Goal: Consume media (video, audio): Consume media (video, audio)

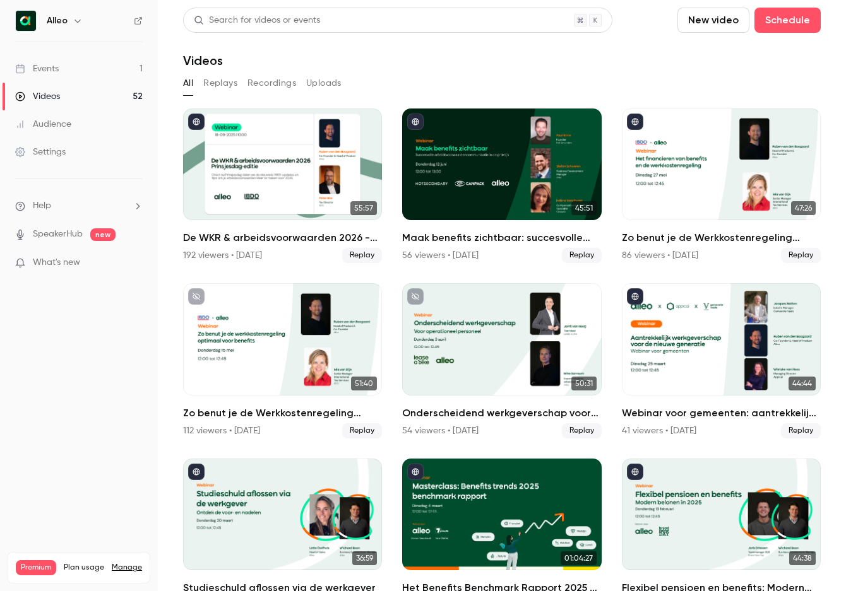
click at [114, 73] on link "Events 1" at bounding box center [79, 69] width 158 height 28
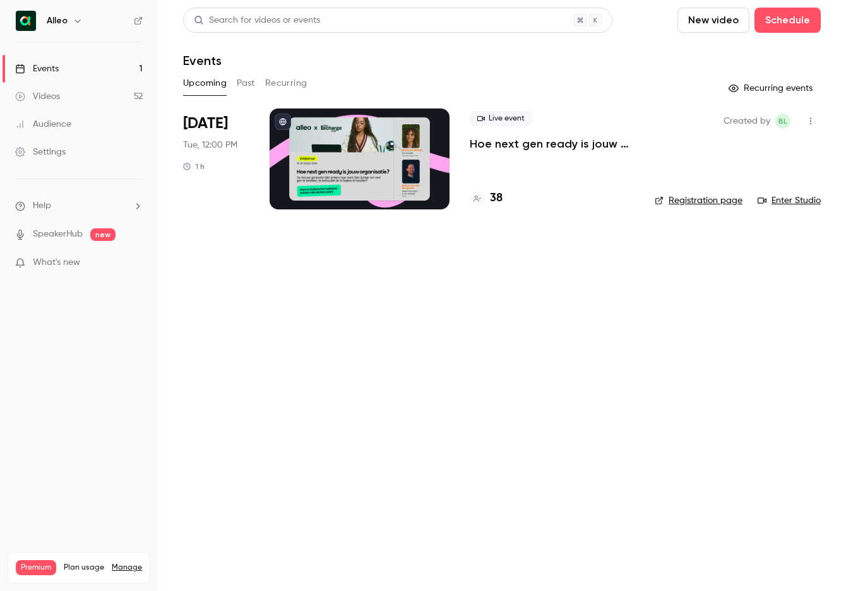
click at [73, 16] on icon "button" at bounding box center [78, 21] width 10 height 10
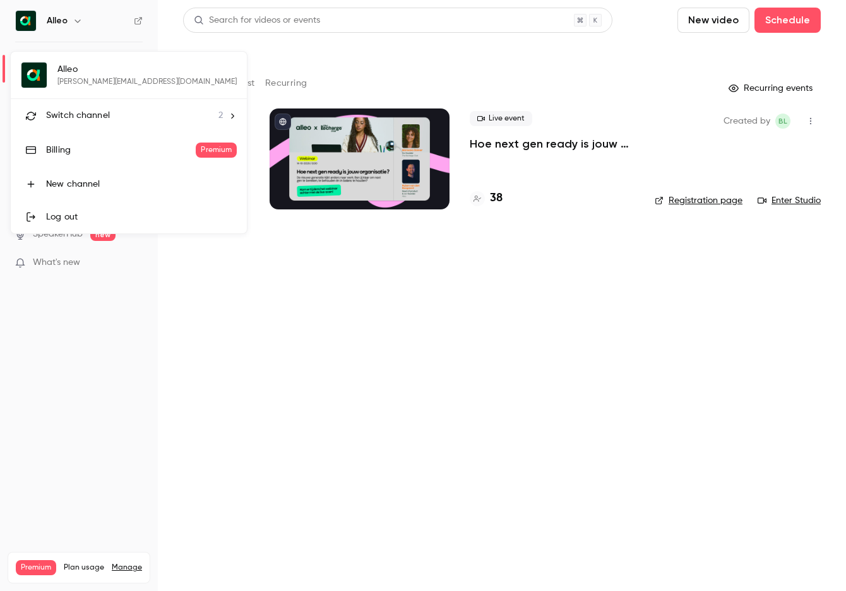
click at [114, 110] on div "Switch channel 2" at bounding box center [134, 115] width 177 height 13
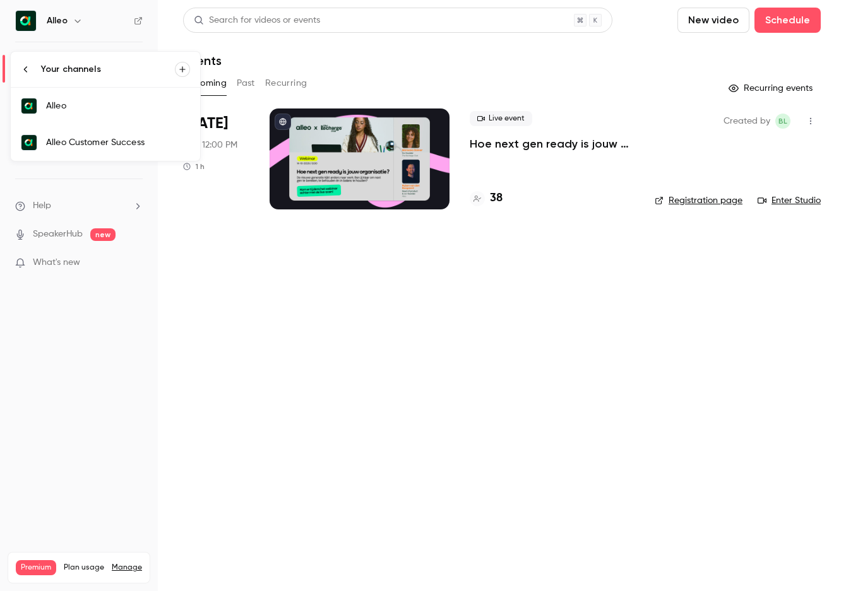
click at [113, 144] on div "Alleo Customer Success" at bounding box center [118, 142] width 144 height 13
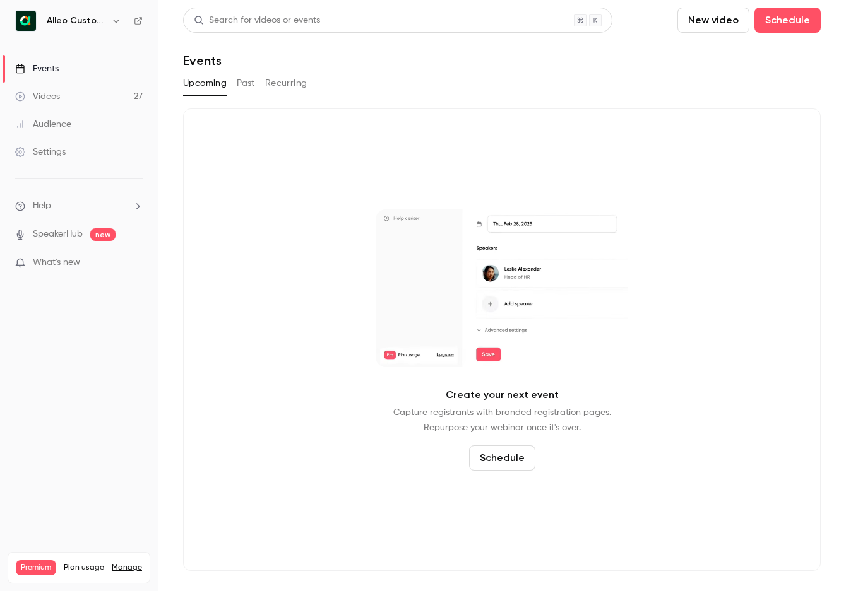
click at [253, 76] on button "Past" at bounding box center [246, 83] width 18 height 20
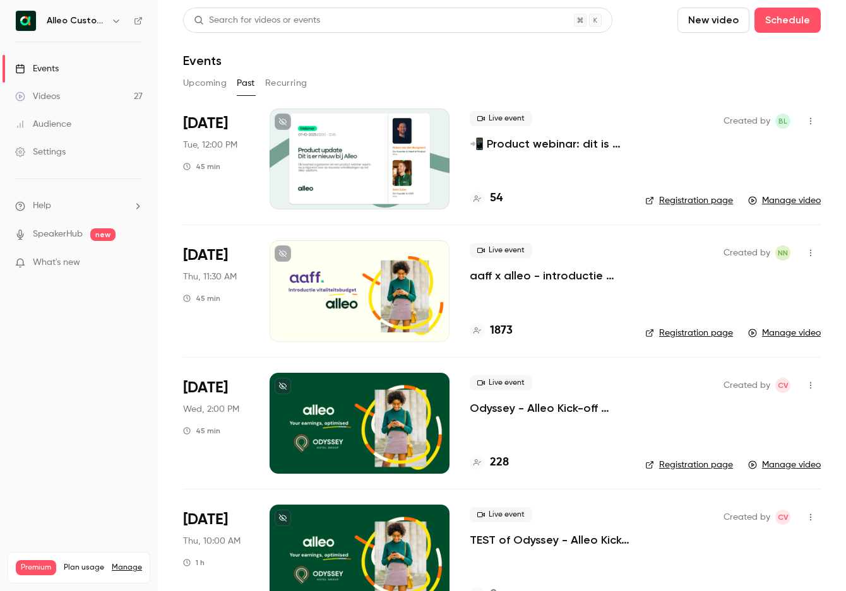
click at [555, 141] on p "📲 Product webinar: dit is er nieuw bij Alleo!" at bounding box center [546, 143] width 155 height 15
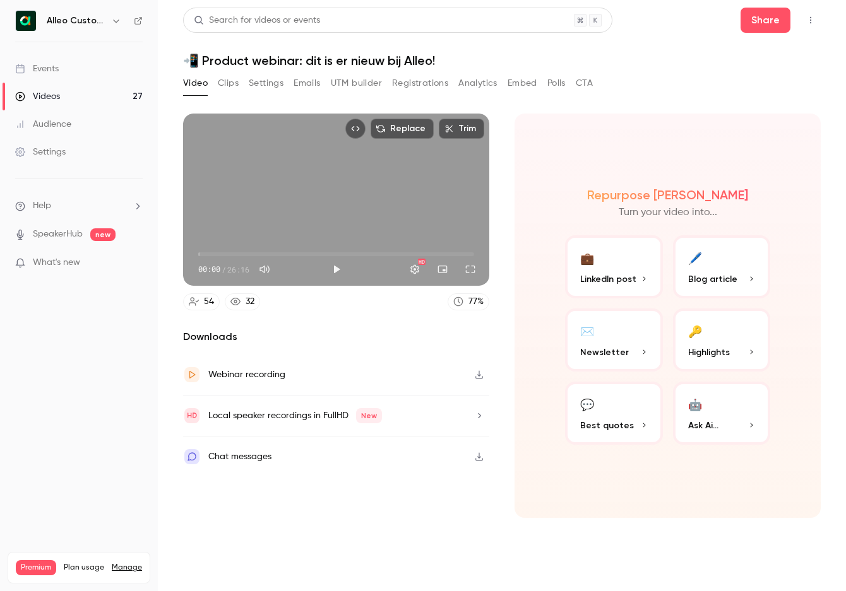
click at [265, 77] on button "Settings" at bounding box center [266, 83] width 35 height 20
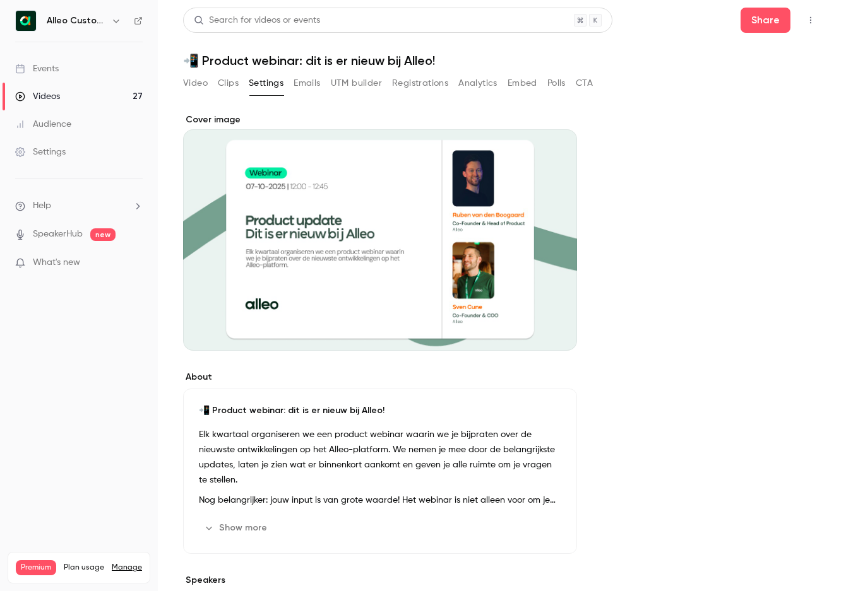
click at [208, 518] on button "Show more" at bounding box center [237, 528] width 76 height 20
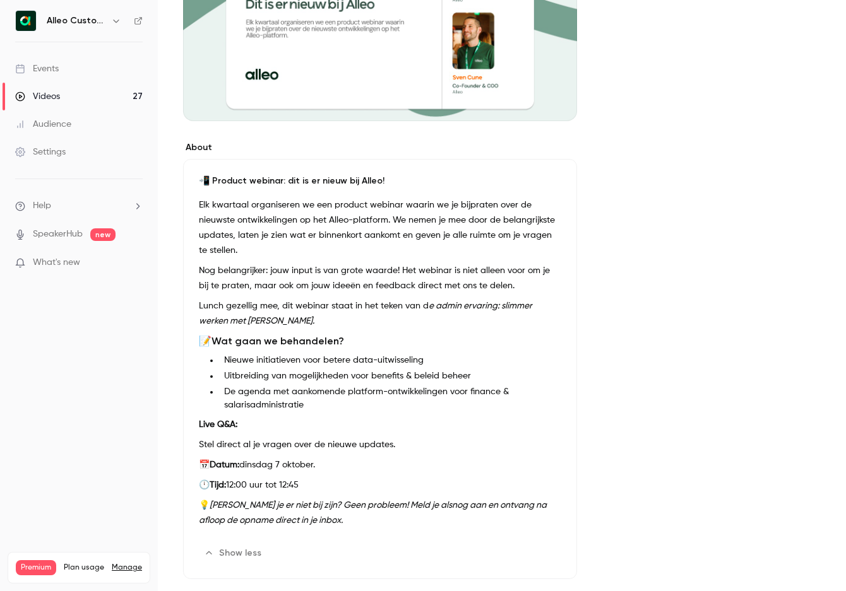
scroll to position [68, 0]
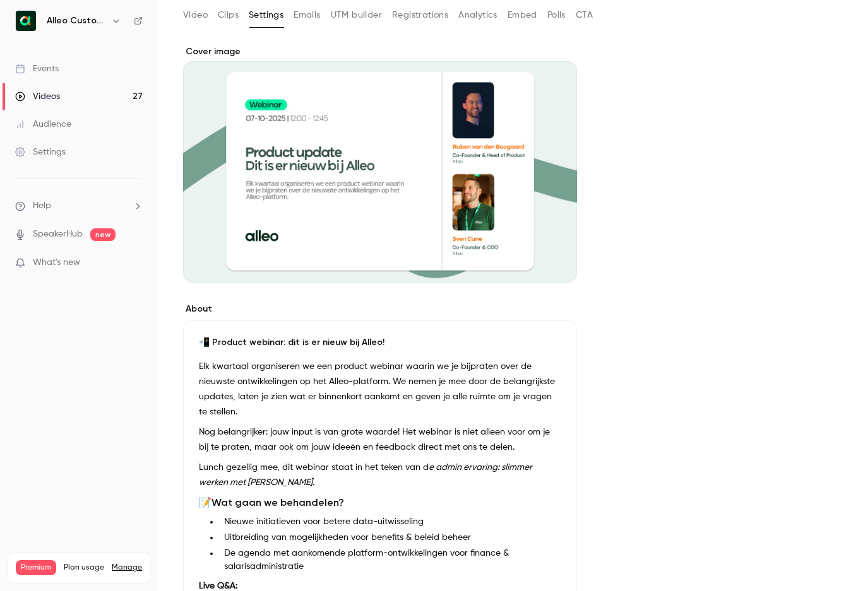
click at [597, 110] on div "About 📲 Product webinar: dit is er nieuw bij Alleo! Elk kwartaal organiseren we…" at bounding box center [501, 531] width 637 height 972
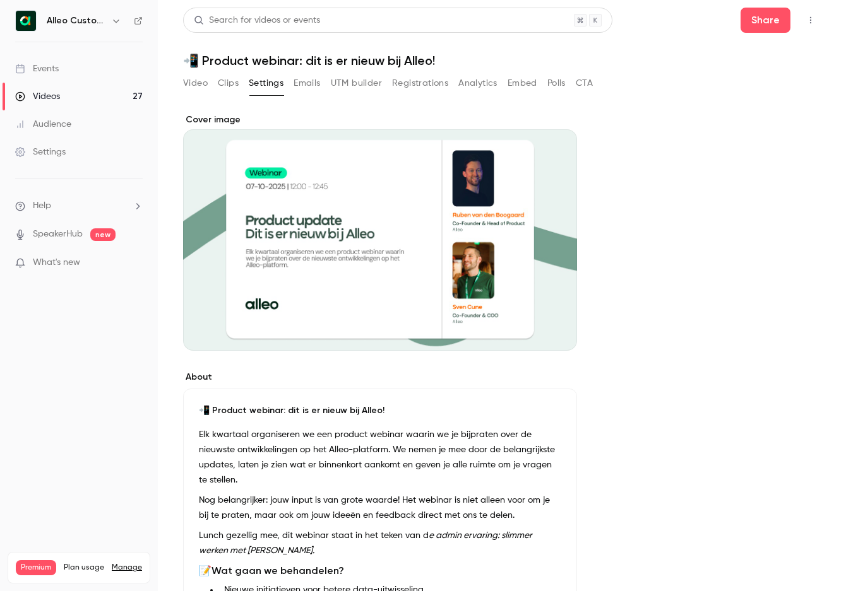
click at [230, 84] on button "Clips" at bounding box center [228, 83] width 21 height 20
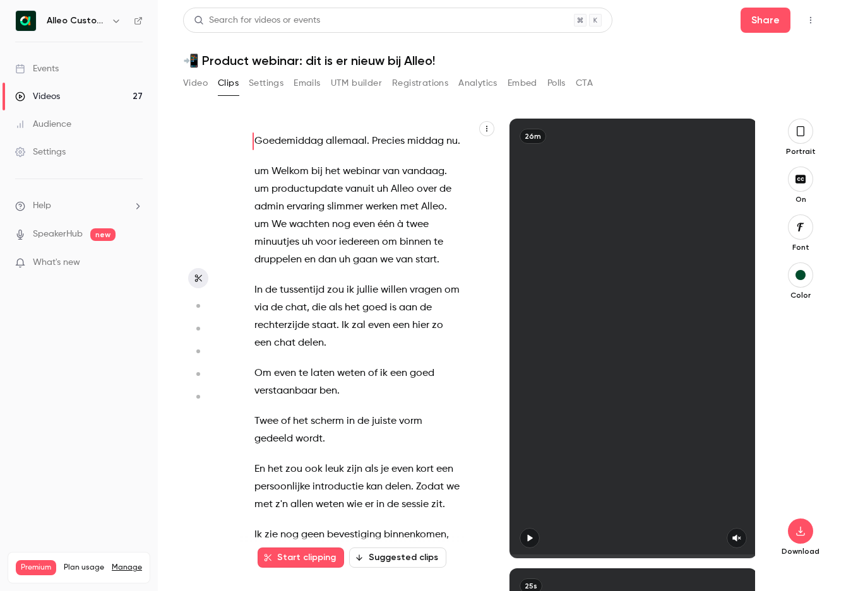
click at [196, 83] on button "Video" at bounding box center [195, 83] width 25 height 20
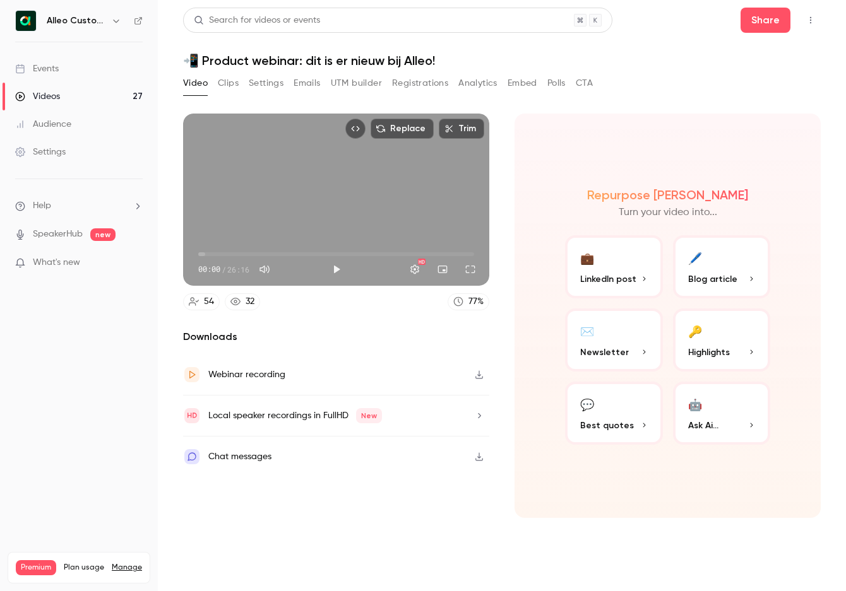
click at [335, 271] on button "Play" at bounding box center [336, 269] width 25 height 25
click at [208, 254] on span "00:04" at bounding box center [336, 254] width 276 height 20
click at [225, 254] on span "02:35" at bounding box center [336, 254] width 276 height 20
click at [215, 254] on span "02:35" at bounding box center [336, 254] width 276 height 20
click at [338, 274] on button "Pause" at bounding box center [336, 269] width 25 height 25
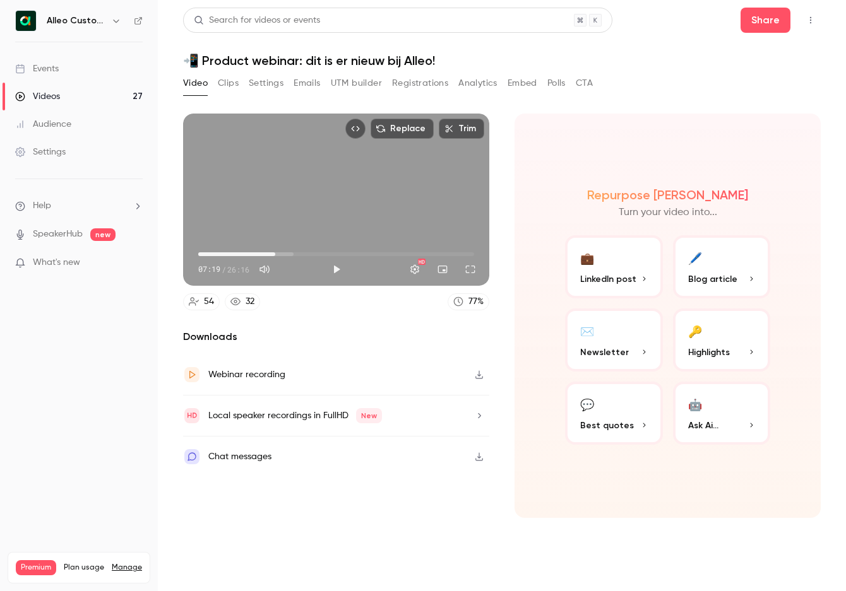
click at [223, 254] on span "07:19" at bounding box center [336, 254] width 276 height 20
type input "*****"
click at [246, 255] on span "04:34" at bounding box center [336, 254] width 276 height 20
click at [227, 83] on button "Clips" at bounding box center [228, 83] width 21 height 20
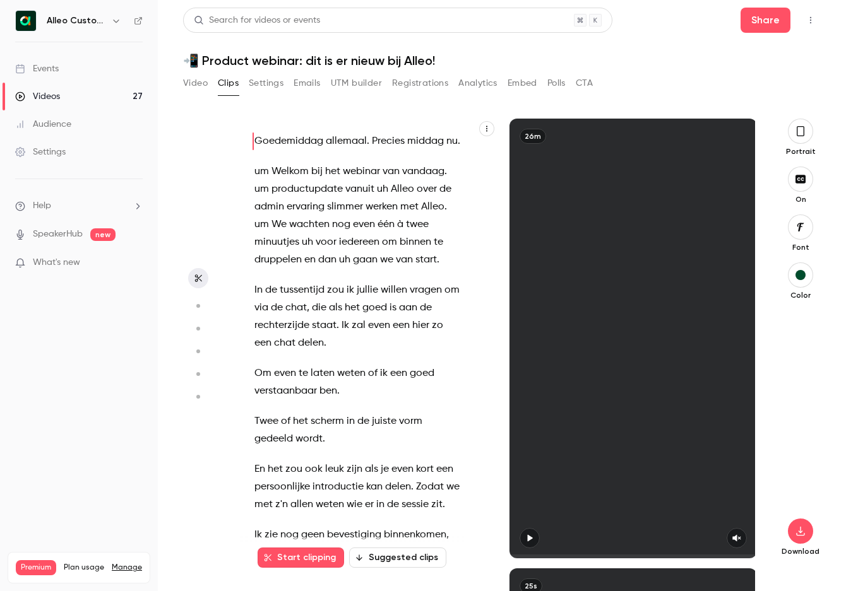
click at [798, 139] on button "button" at bounding box center [799, 131] width 25 height 25
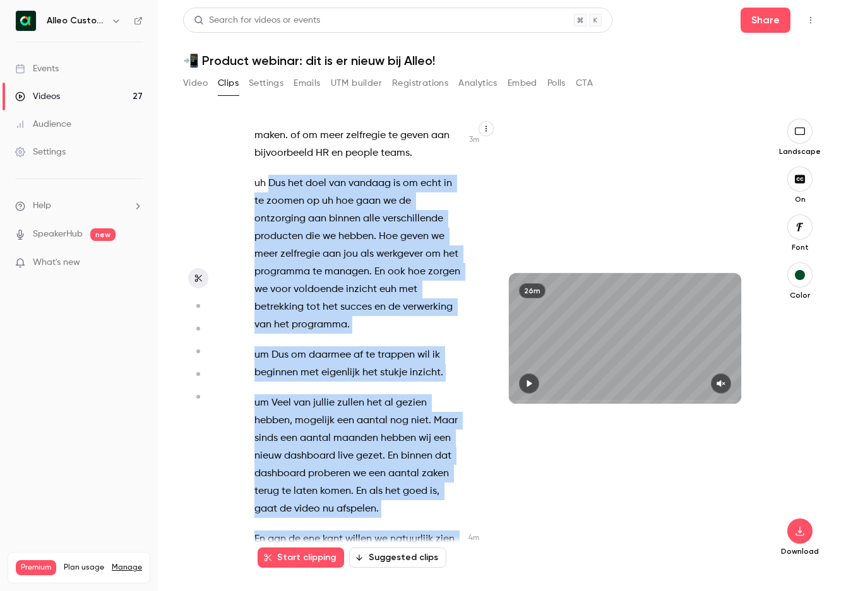
scroll to position [1559, 0]
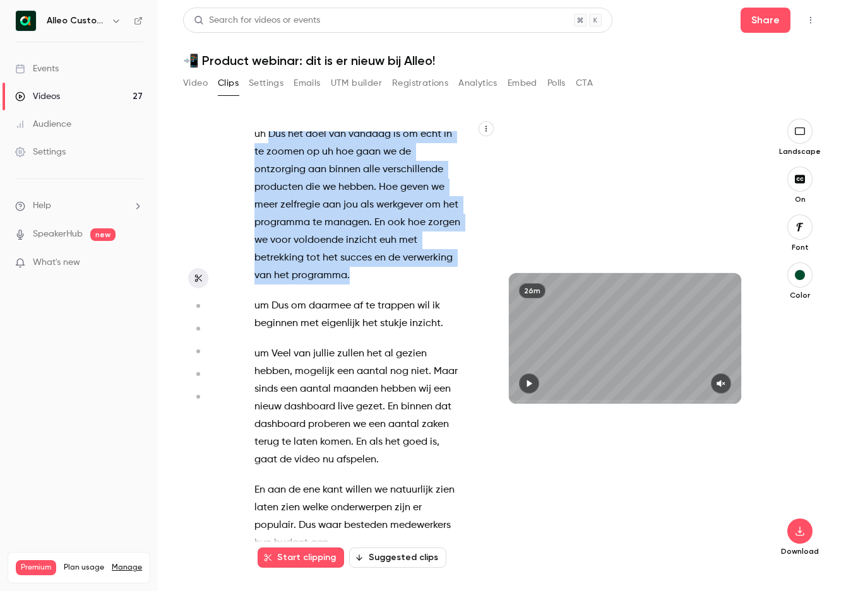
drag, startPoint x: 270, startPoint y: 390, endPoint x: 410, endPoint y: 263, distance: 188.5
click at [410, 263] on p "uh Dus het doel van vandaag is om echt in te zoomen op uh hoe gaan we de ontzor…" at bounding box center [357, 205] width 207 height 159
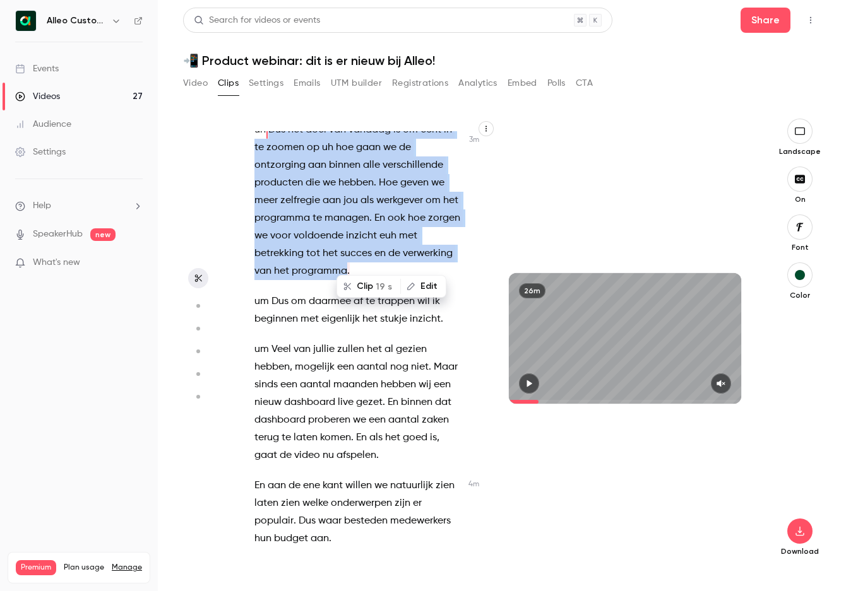
scroll to position [1567, 0]
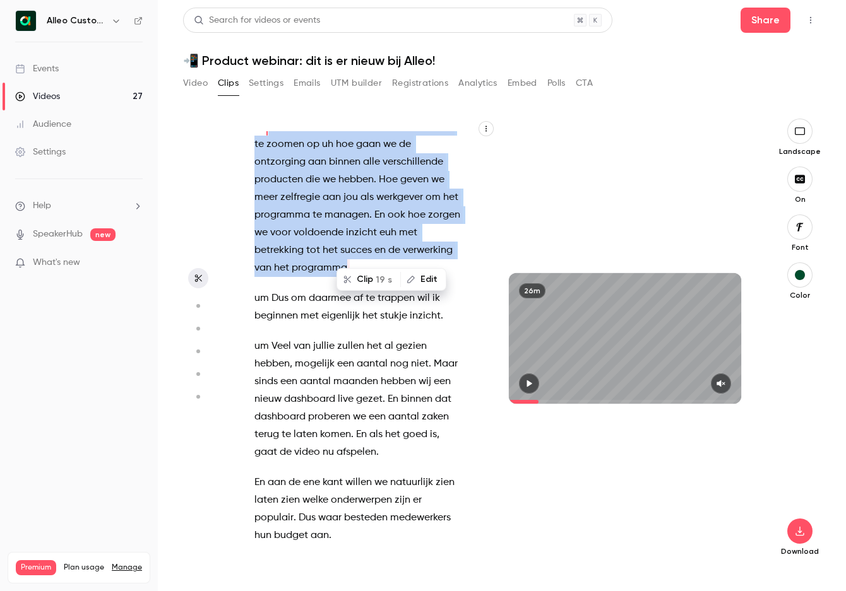
click at [294, 189] on span "zelfregie" at bounding box center [300, 198] width 40 height 18
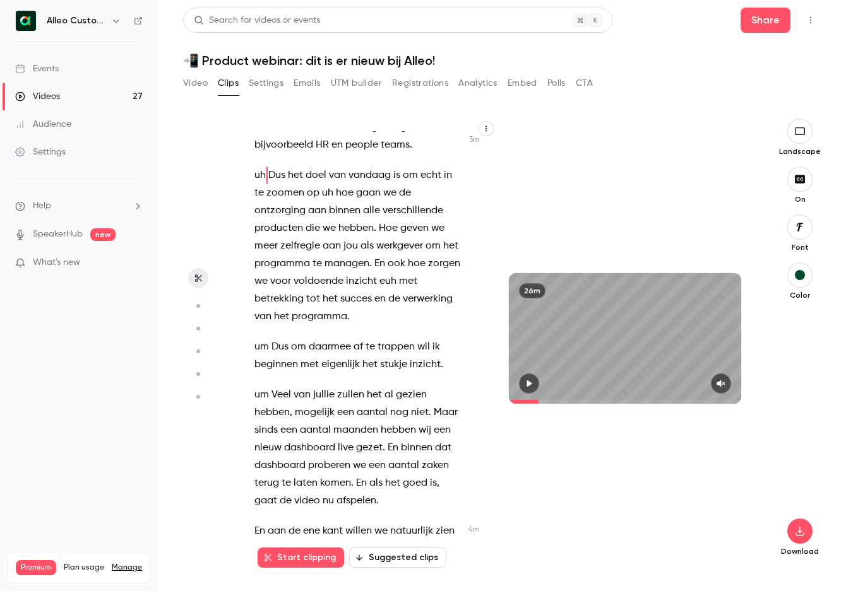
scroll to position [1505, 0]
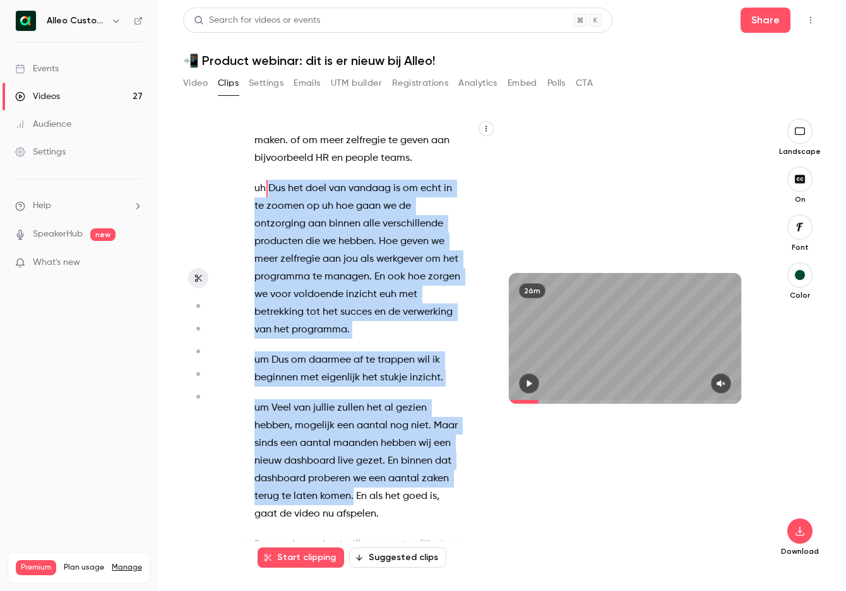
drag, startPoint x: 269, startPoint y: 172, endPoint x: 353, endPoint y: 480, distance: 319.3
click at [353, 480] on div "Goedemiddag allemaal . Precies middag nu . um Welkom bij het webinar van vandaa…" at bounding box center [364, 344] width 251 height 427
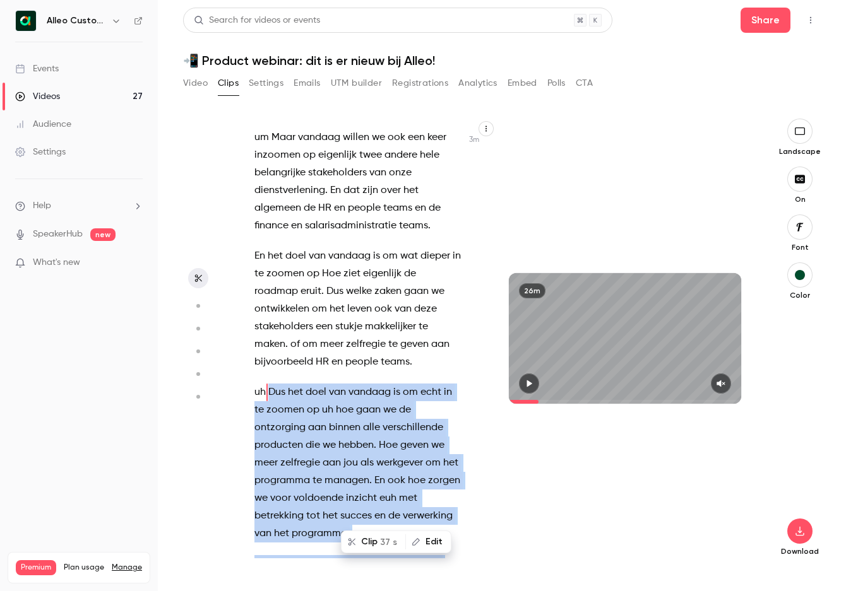
scroll to position [1291, 0]
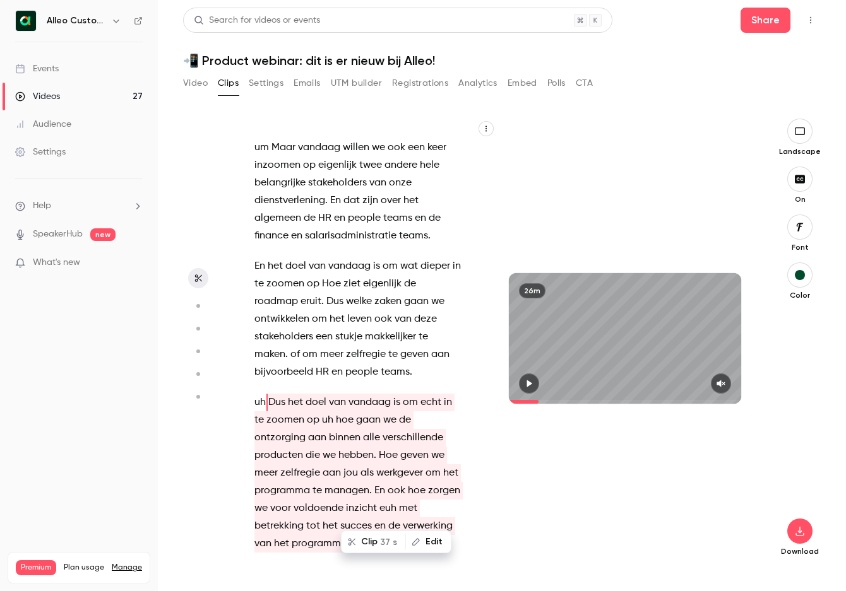
click at [326, 293] on span "Dus" at bounding box center [334, 302] width 17 height 18
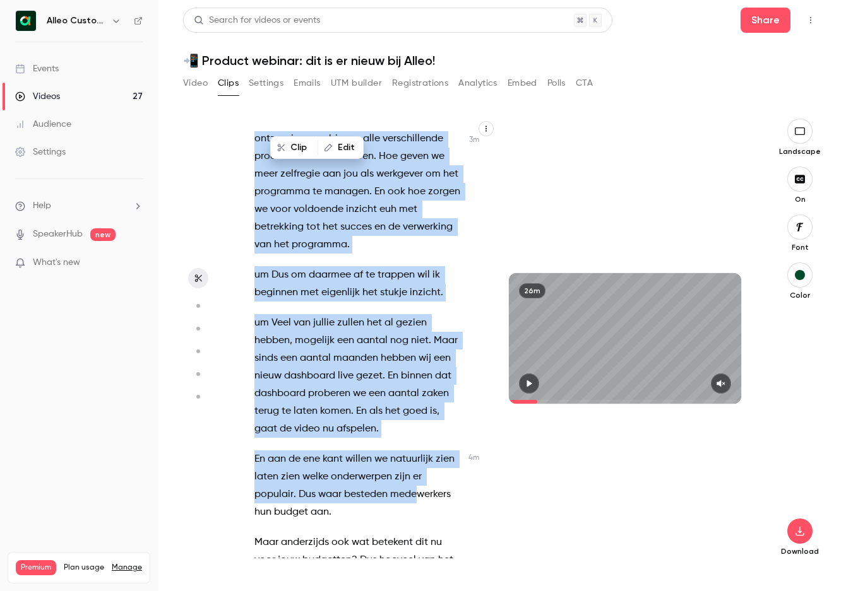
scroll to position [1614, 0]
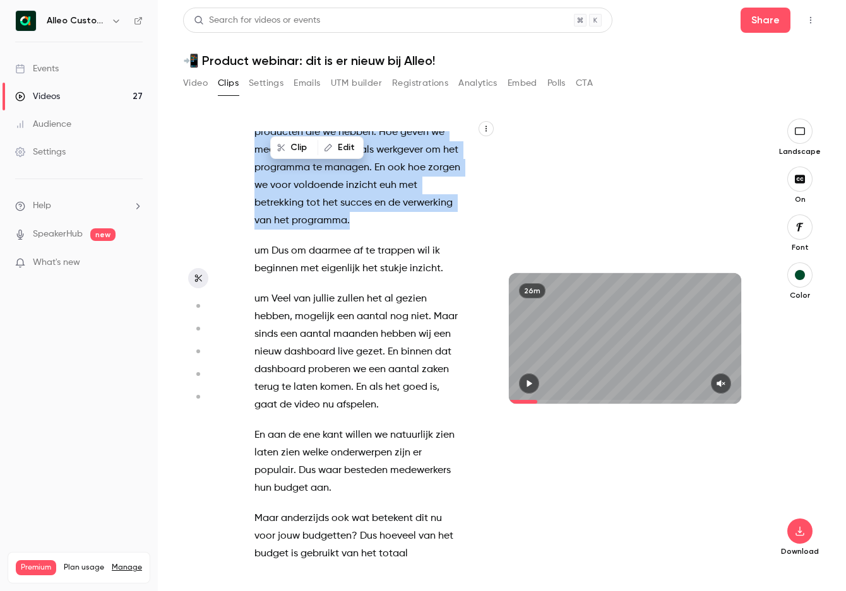
drag, startPoint x: 268, startPoint y: 309, endPoint x: 430, endPoint y: 206, distance: 192.6
click at [430, 206] on div "Goedemiddag allemaal . Precies middag nu . um Welkom bij het webinar van vandaa…" at bounding box center [364, 344] width 251 height 427
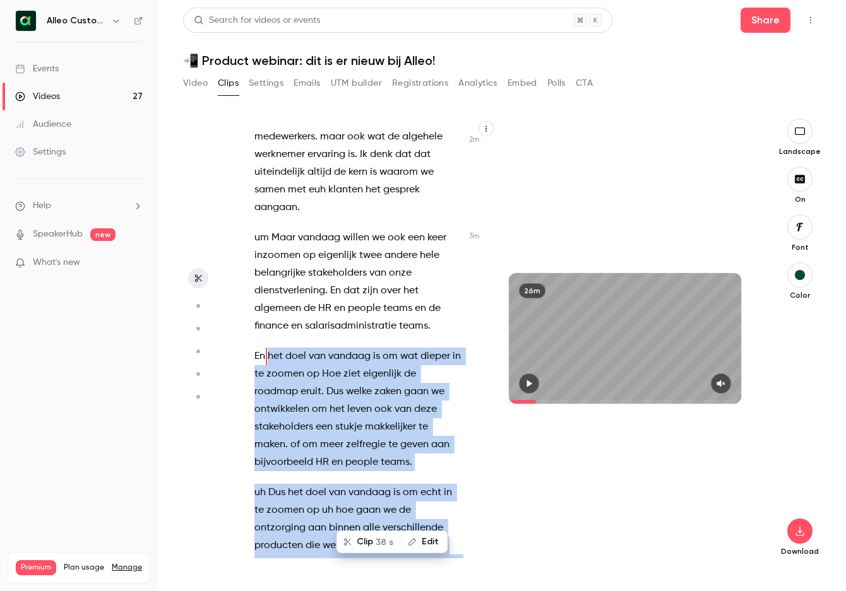
scroll to position [1195, 0]
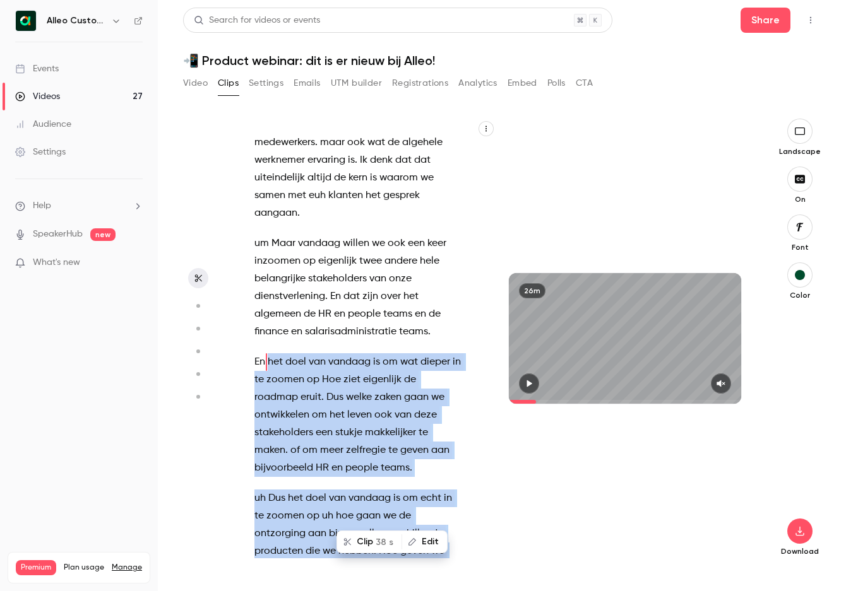
click at [367, 541] on button "Clip 38 s" at bounding box center [369, 542] width 63 height 20
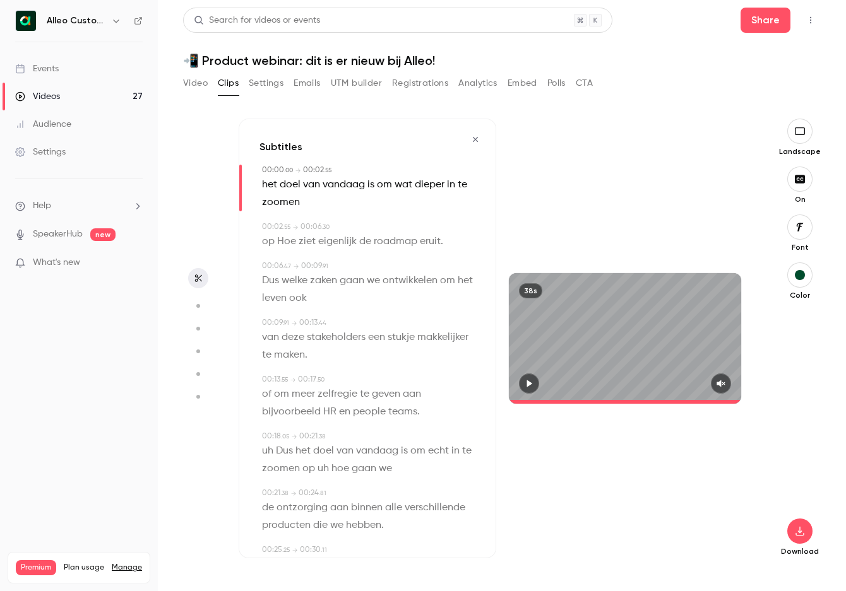
type input "*"
click at [801, 532] on icon "button" at bounding box center [799, 531] width 15 height 10
click at [664, 508] on span "Full HD" at bounding box center [705, 506] width 144 height 13
click at [784, 68] on h1 "📲 Product webinar: dit is er nieuw bij Alleo!" at bounding box center [501, 60] width 637 height 15
click at [199, 81] on button "Video" at bounding box center [195, 83] width 25 height 20
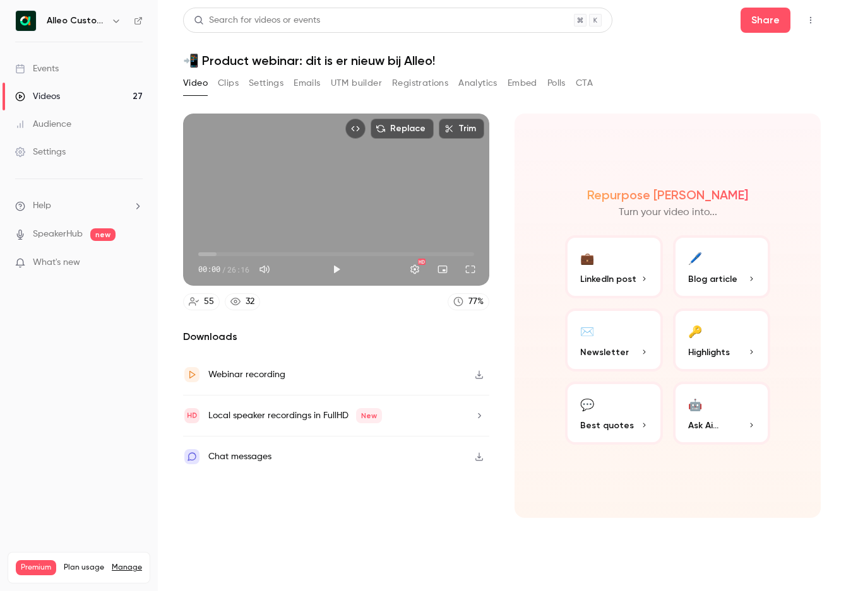
click at [351, 254] on span "00:00" at bounding box center [336, 254] width 276 height 20
click at [336, 271] on button "Play" at bounding box center [336, 269] width 25 height 25
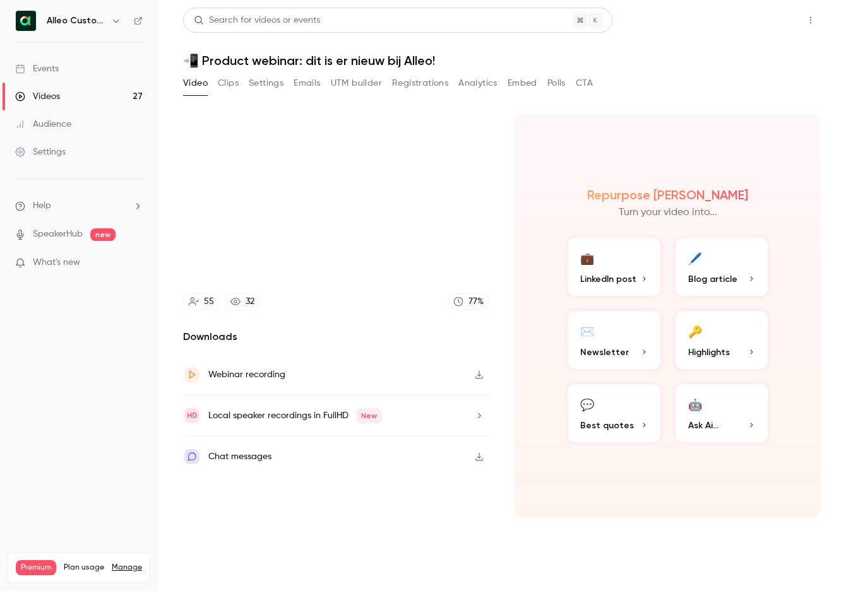
click at [758, 21] on button "Share" at bounding box center [765, 20] width 50 height 25
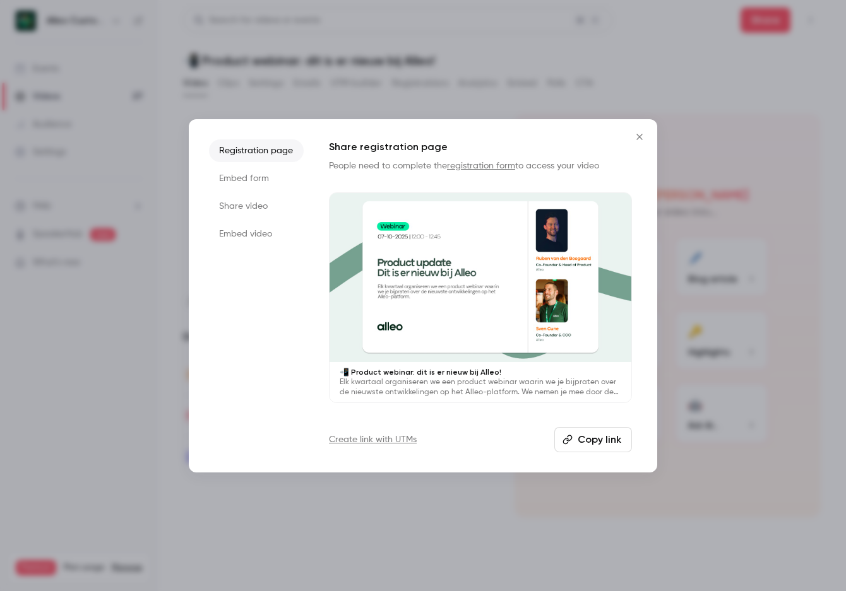
click at [601, 440] on button "Copy link" at bounding box center [593, 439] width 78 height 25
click at [639, 138] on icon "Close" at bounding box center [639, 137] width 15 height 10
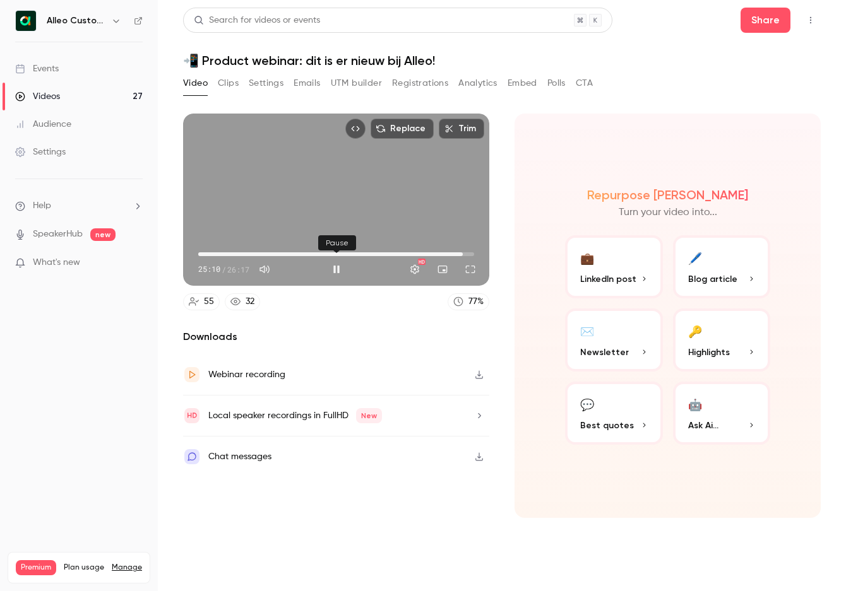
click at [336, 268] on button "Pause" at bounding box center [336, 269] width 25 height 25
type input "******"
